Goal: Task Accomplishment & Management: Use online tool/utility

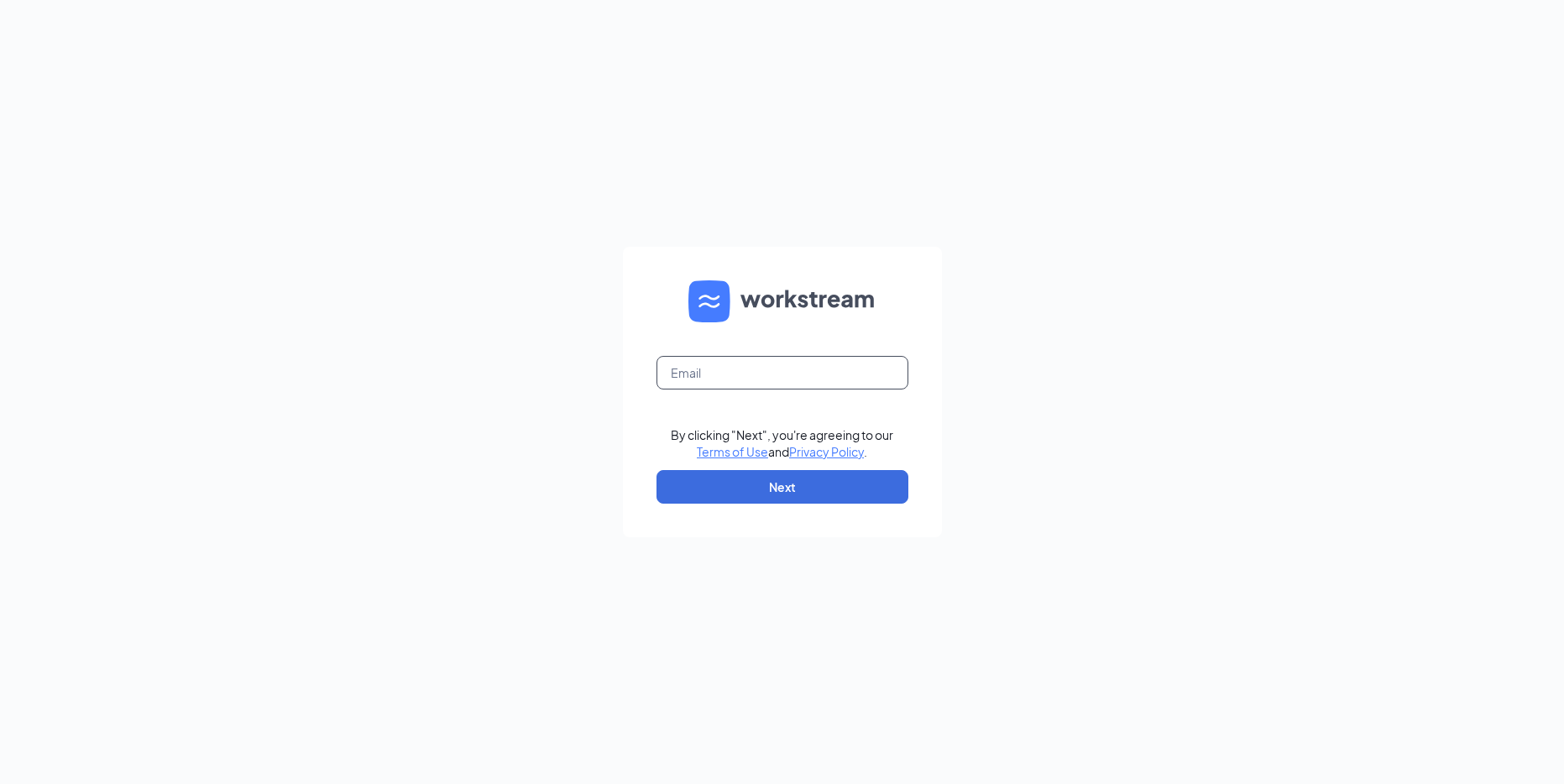
click at [735, 369] on input "text" at bounding box center [782, 373] width 252 height 34
type input "[PERSON_NAME][EMAIL_ADDRESS][PERSON_NAME][DOMAIN_NAME]"
click at [797, 505] on form "nathan.dilworth@ecsneb.com Email field is required By clicking "Next", you're a…" at bounding box center [782, 392] width 319 height 290
click at [797, 485] on button "Next" at bounding box center [782, 487] width 252 height 34
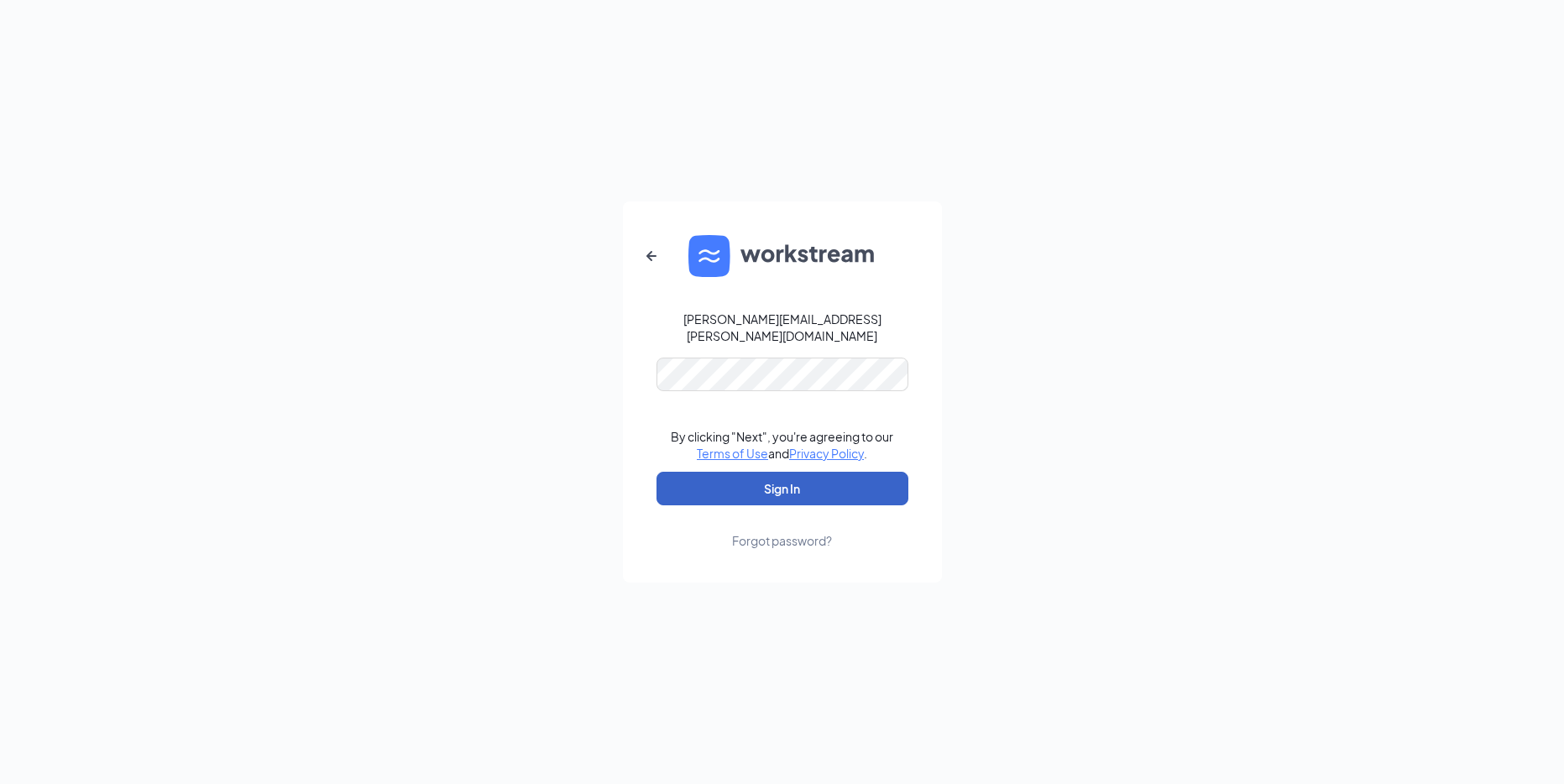
click at [747, 472] on button "Sign In" at bounding box center [782, 489] width 252 height 34
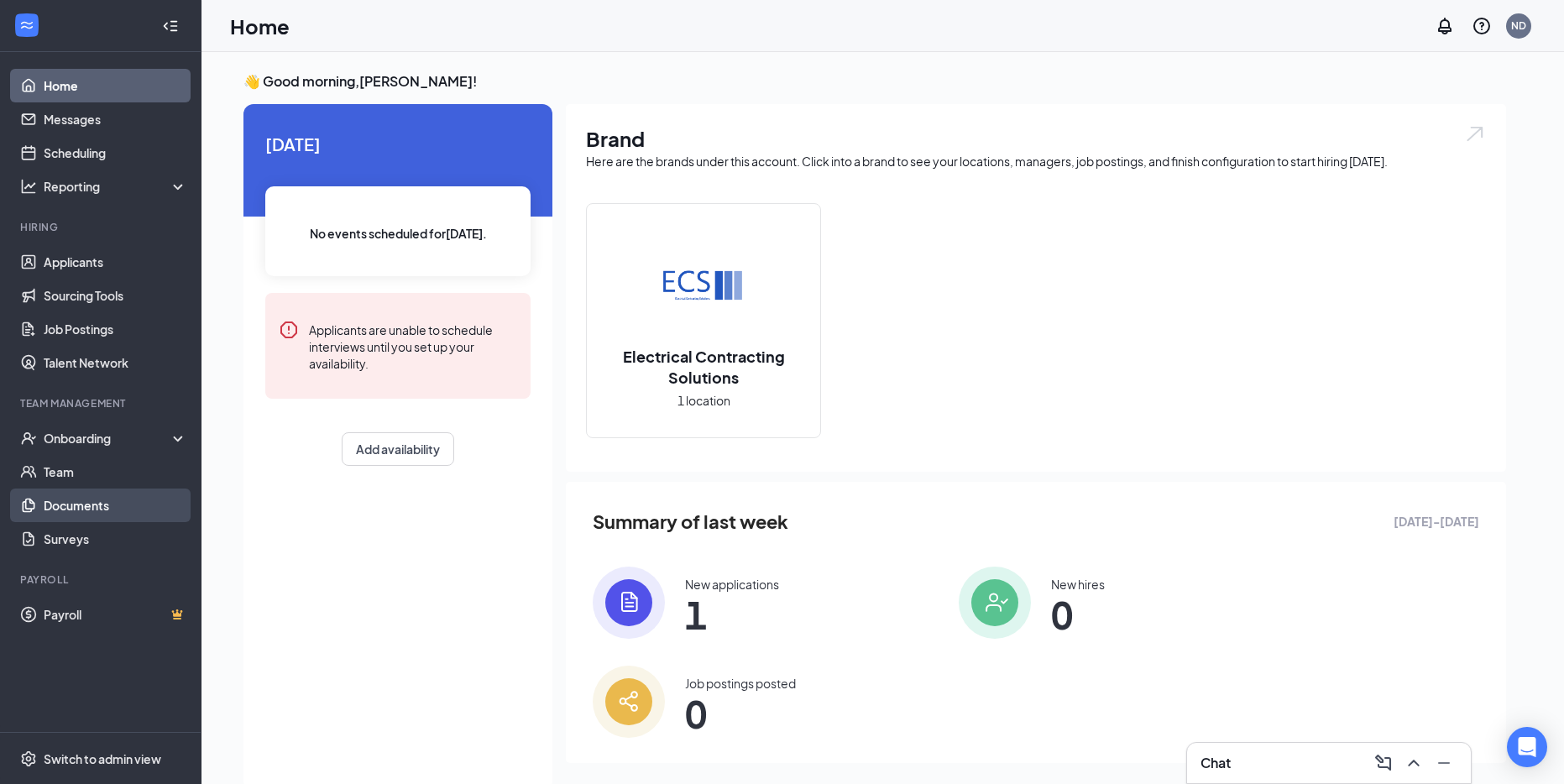
click at [114, 514] on link "Documents" at bounding box center [116, 506] width 144 height 34
